Goal: Task Accomplishment & Management: Use online tool/utility

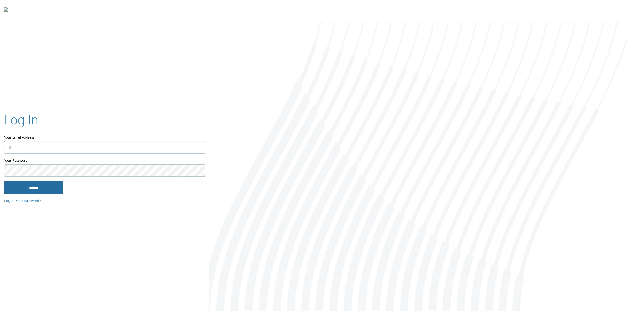
type input "**********"
click at [43, 188] on input "******" at bounding box center [33, 187] width 59 height 13
type input "**********"
click at [33, 188] on input "******" at bounding box center [33, 187] width 59 height 13
